Goal: Task Accomplishment & Management: Use online tool/utility

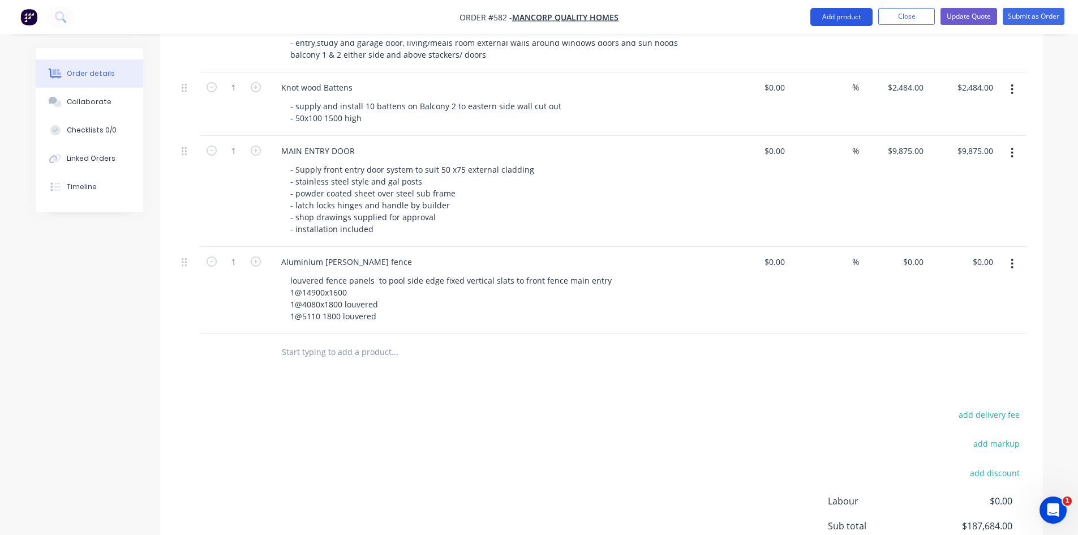
click at [847, 18] on button "Add product" at bounding box center [842, 17] width 62 height 18
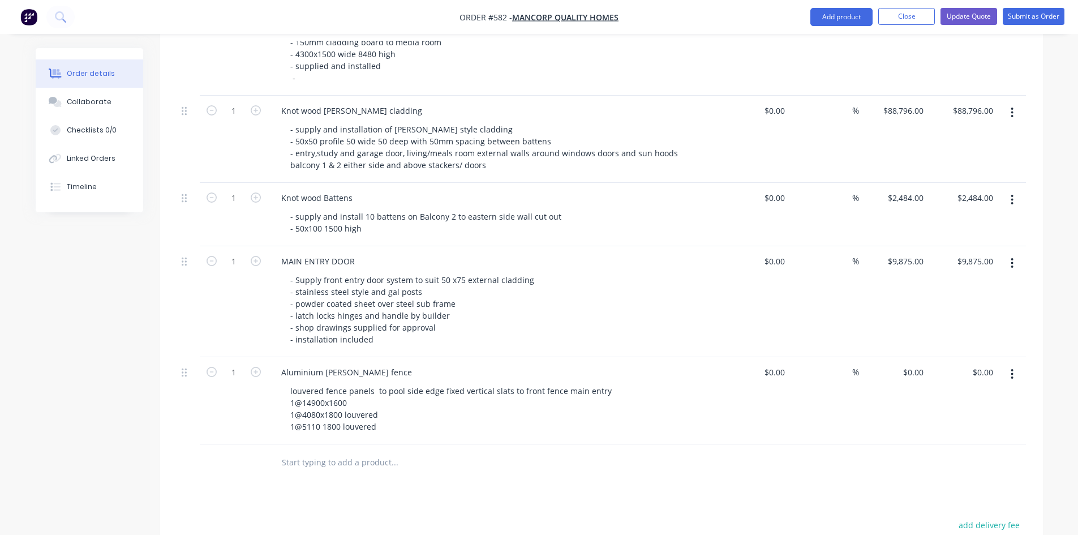
scroll to position [1189, 0]
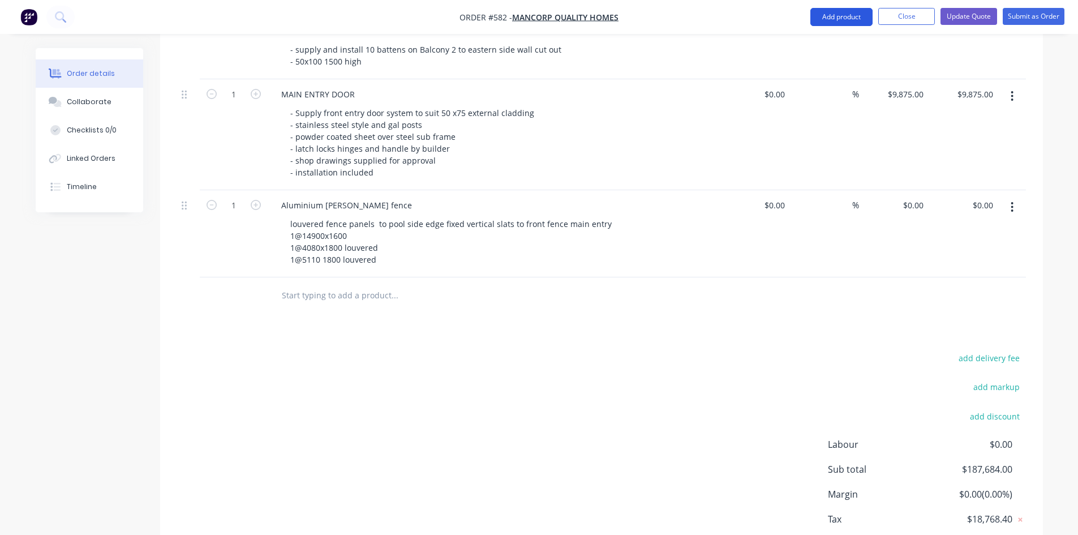
click at [855, 11] on button "Add product" at bounding box center [842, 17] width 62 height 18
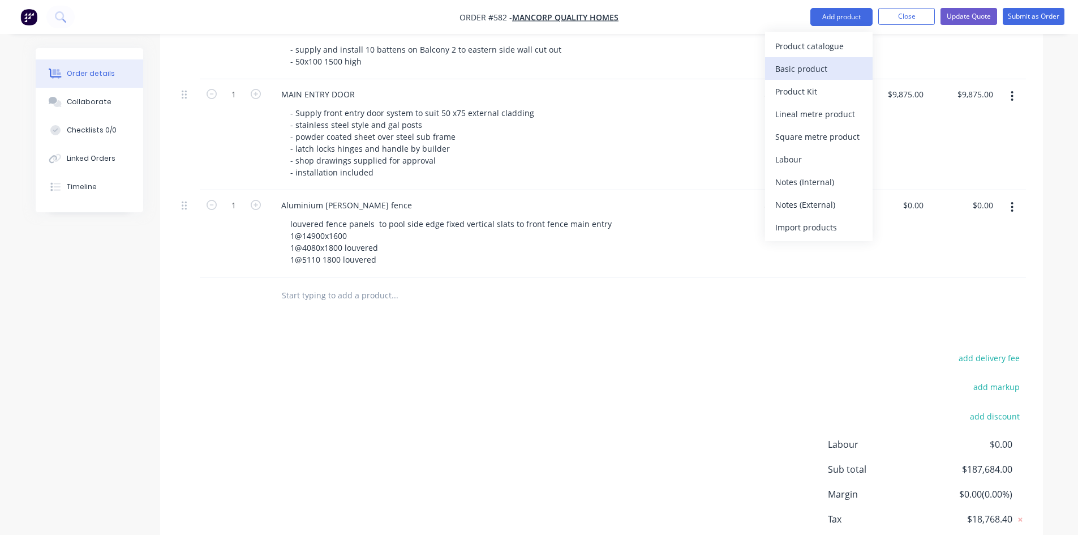
click at [827, 65] on div "Basic product" at bounding box center [819, 69] width 87 height 16
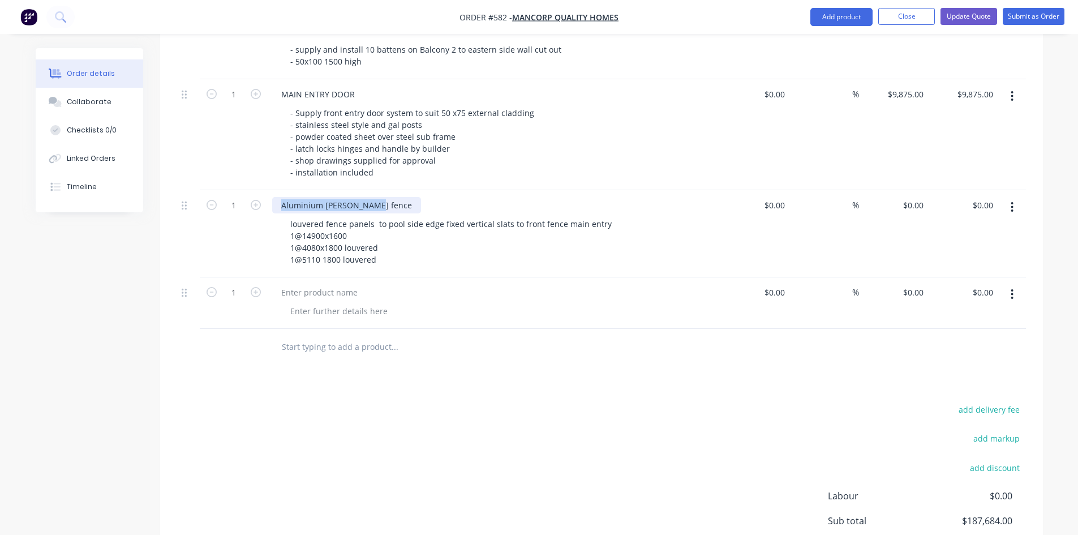
drag, startPoint x: 277, startPoint y: 189, endPoint x: 384, endPoint y: 187, distance: 107.0
click at [384, 197] on div "Aluminium [PERSON_NAME] fence" at bounding box center [494, 205] width 444 height 16
copy div "Aluminium [PERSON_NAME] fence"
click at [309, 284] on div at bounding box center [319, 292] width 95 height 16
paste div
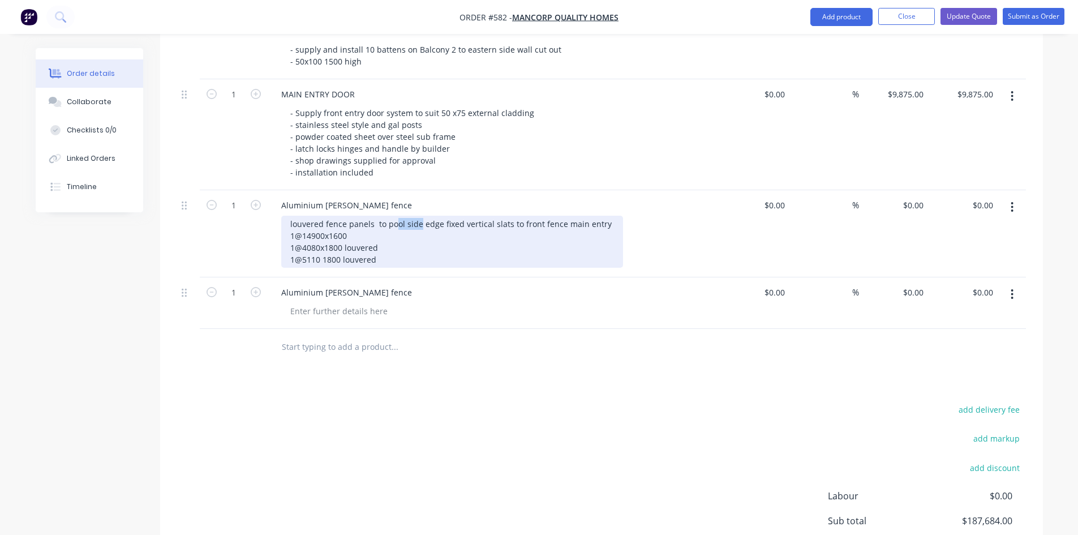
drag, startPoint x: 417, startPoint y: 207, endPoint x: 292, endPoint y: 207, distance: 125.7
click at [292, 216] on div "louvered fence panels to pool side edge fixed vertical slats to front fence mai…" at bounding box center [452, 242] width 342 height 52
drag, startPoint x: 290, startPoint y: 207, endPoint x: 419, endPoint y: 207, distance: 129.1
click at [419, 216] on div "louvered fence panels to pool side edge fixed vertical slats to front fence mai…" at bounding box center [452, 242] width 342 height 52
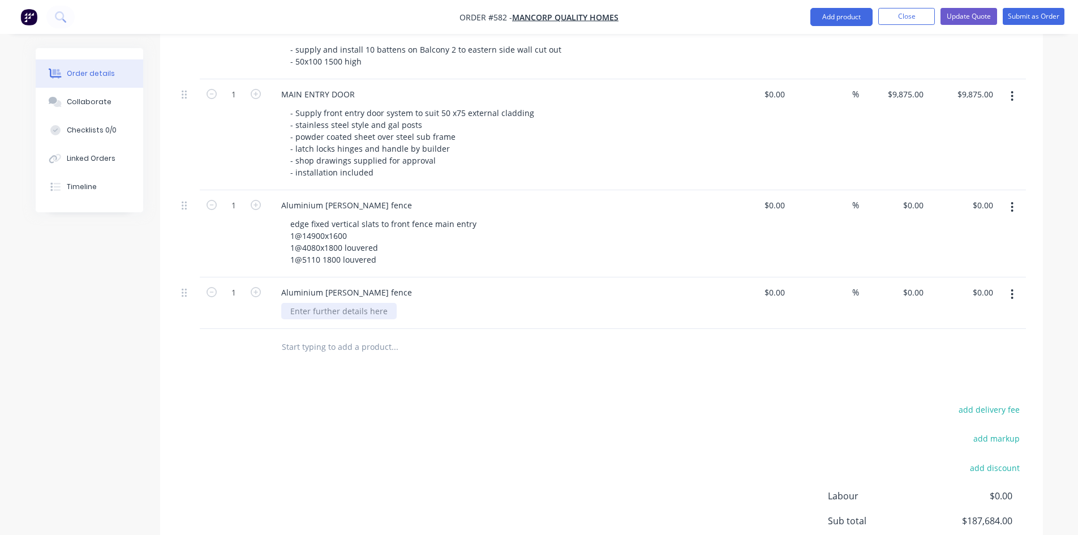
click at [316, 303] on div at bounding box center [338, 311] width 115 height 16
paste div
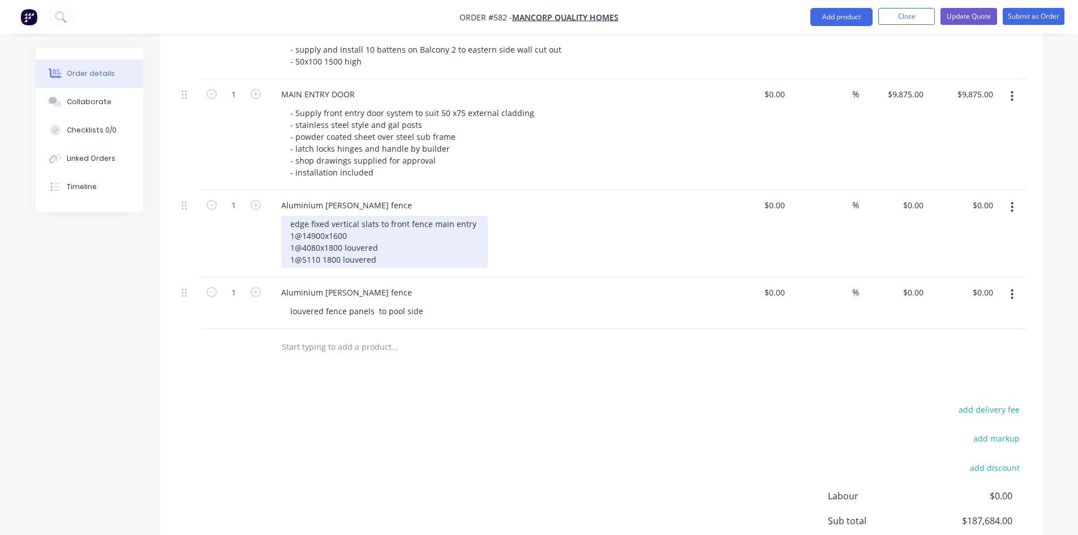
click at [429, 216] on div "edge fixed vertical slats to front fence main entry 1@14900x1600 1@4080x1800 lo…" at bounding box center [384, 242] width 207 height 52
click at [473, 216] on div "edge fixed vertical slats to front fence (main entry 1@14900x1600 1@4080x1800 l…" at bounding box center [385, 242] width 209 height 52
click at [434, 216] on div "edge fixed vertical slats to front fence (main entry side ) 1@14900x1600 1@4080…" at bounding box center [397, 242] width 232 height 52
drag, startPoint x: 289, startPoint y: 231, endPoint x: 381, endPoint y: 232, distance: 92.3
click at [381, 232] on div "edge fixed vertical slats to front fence ( main entry side ) 1@14900x1600 1@408…" at bounding box center [398, 242] width 234 height 52
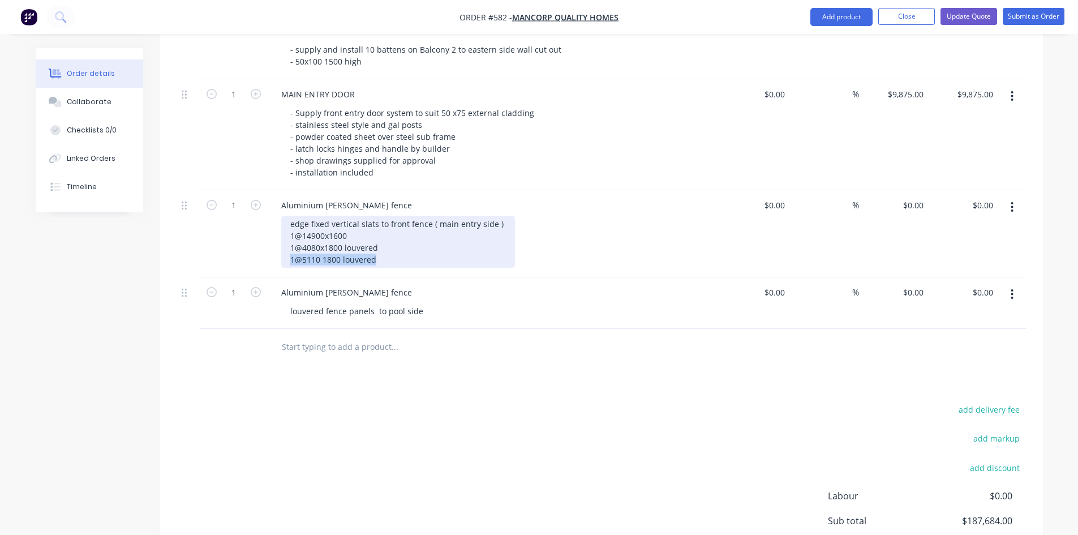
drag, startPoint x: 290, startPoint y: 243, endPoint x: 386, endPoint y: 246, distance: 95.7
click at [386, 246] on div "edge fixed vertical slats to front fence ( main entry side ) 1@14900x1600 1@408…" at bounding box center [398, 242] width 234 height 52
drag, startPoint x: 288, startPoint y: 230, endPoint x: 384, endPoint y: 249, distance: 98.0
click at [384, 249] on div "edge fixed vertical slats to front fence ( main entry side ) 1@14900x1600 1@408…" at bounding box center [398, 242] width 234 height 52
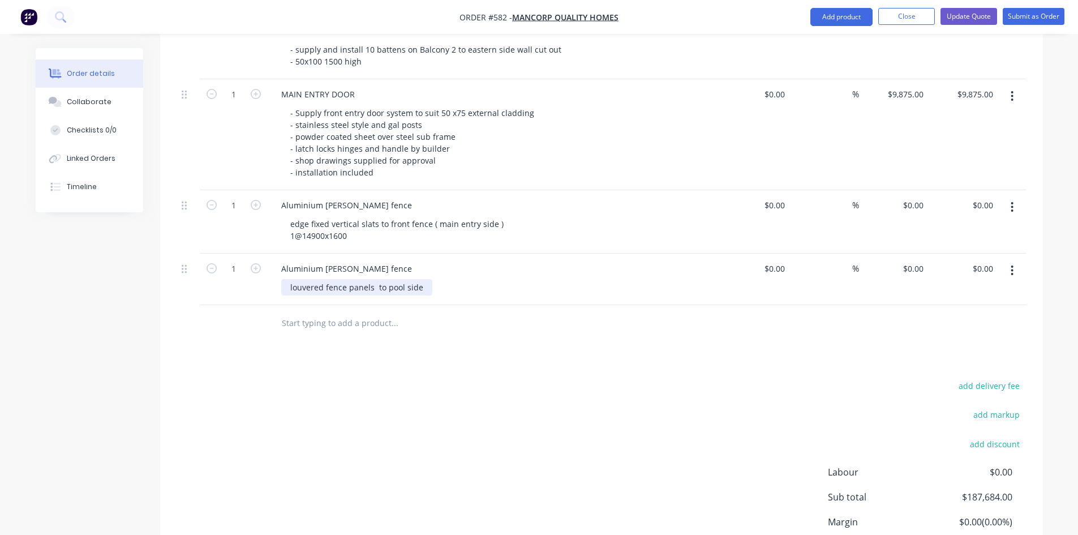
click at [419, 288] on div "Aluminium batten fence louvered fence panels to pool side" at bounding box center [494, 280] width 453 height 52
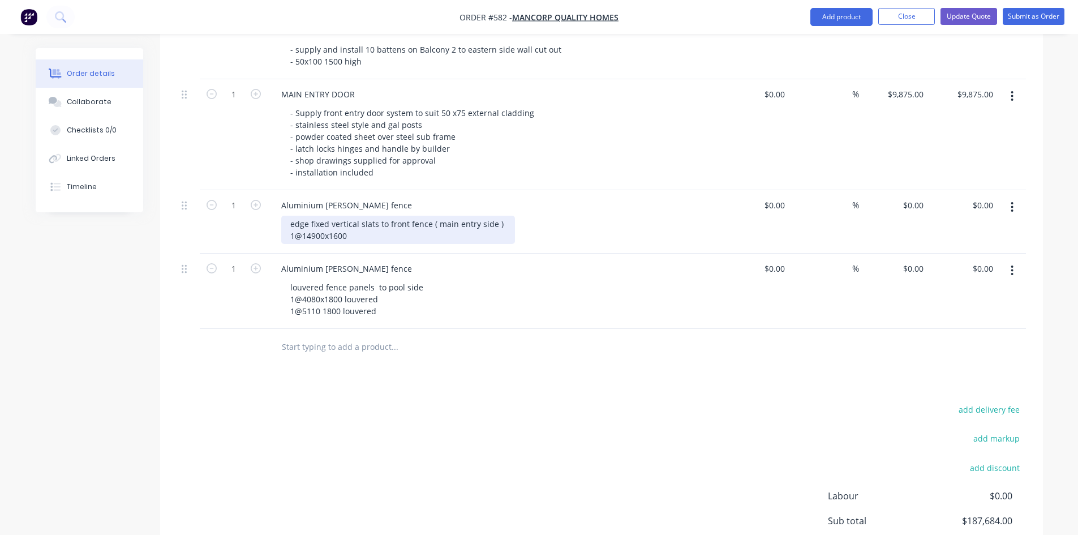
click at [351, 217] on div "edge fixed vertical slats to front fence ( main entry side ) 1@14900x1600" at bounding box center [398, 230] width 234 height 28
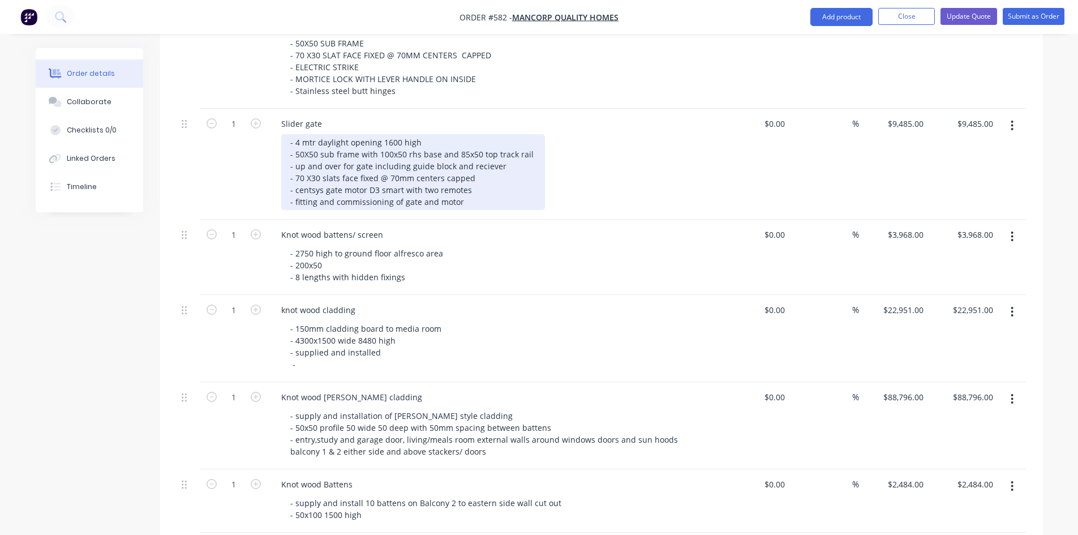
scroll to position [679, 0]
